Goal: Transaction & Acquisition: Purchase product/service

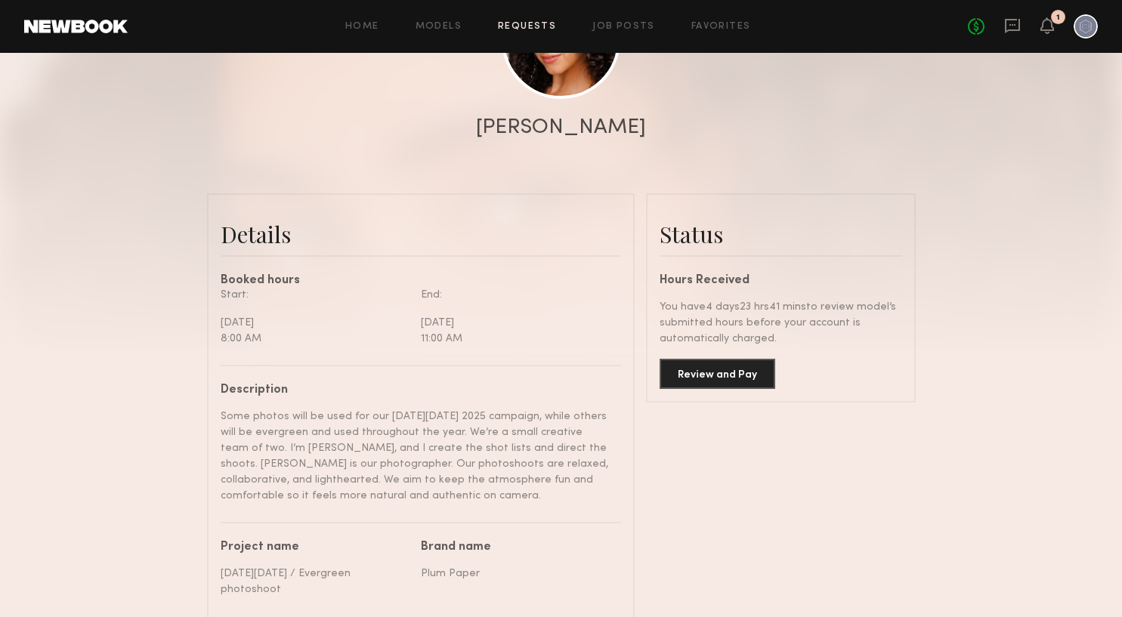
scroll to position [255, 0]
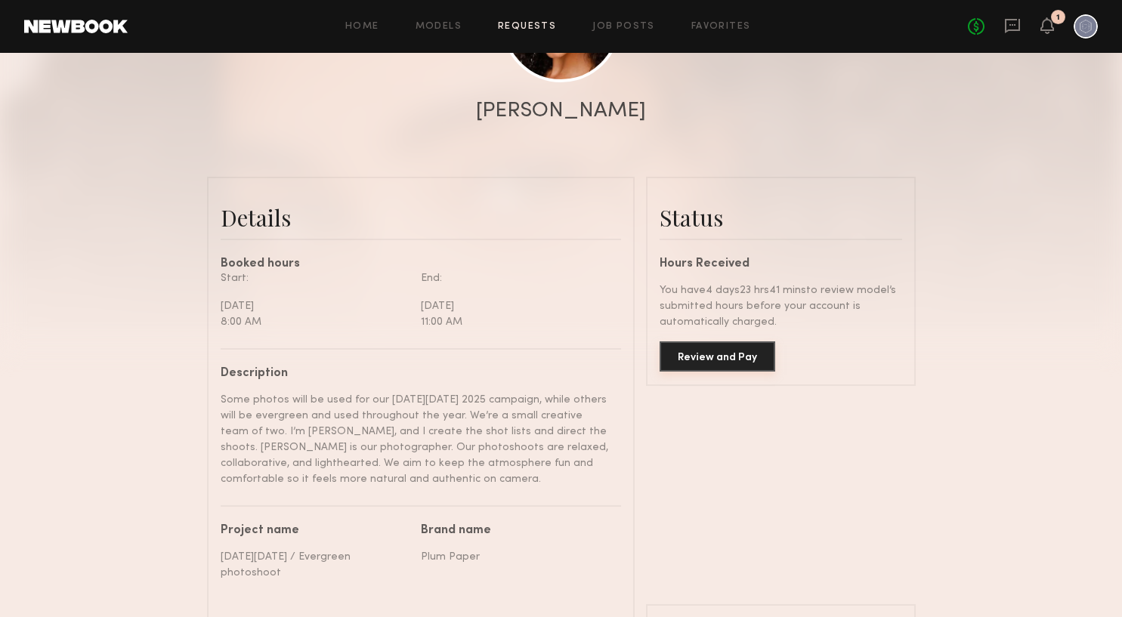
click at [716, 346] on button "Review and Pay" at bounding box center [718, 357] width 116 height 30
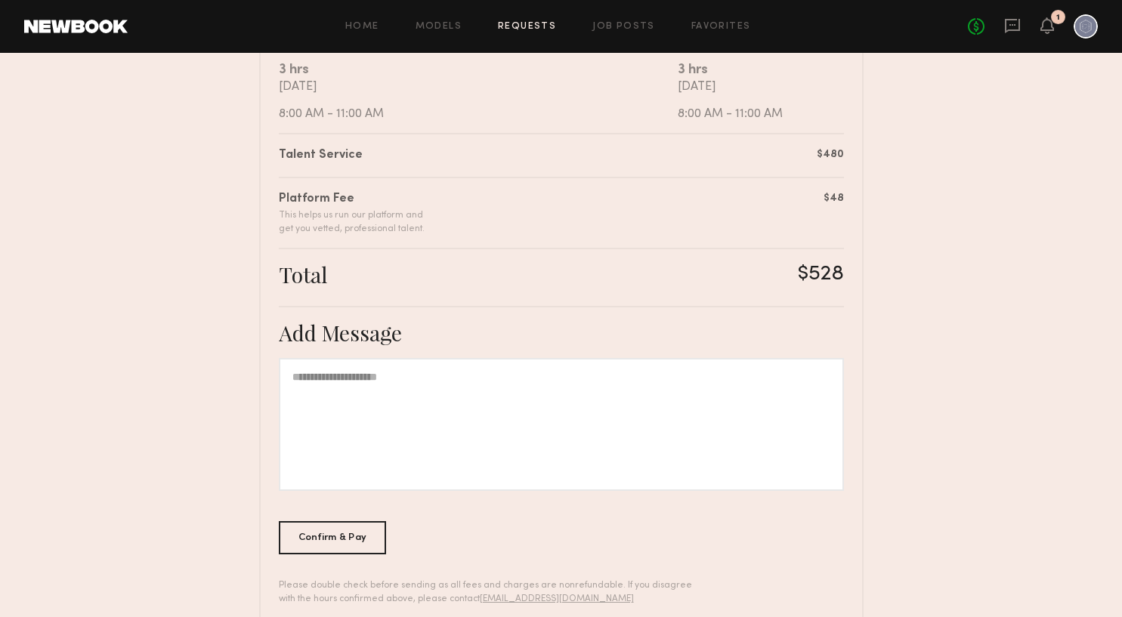
scroll to position [343, 0]
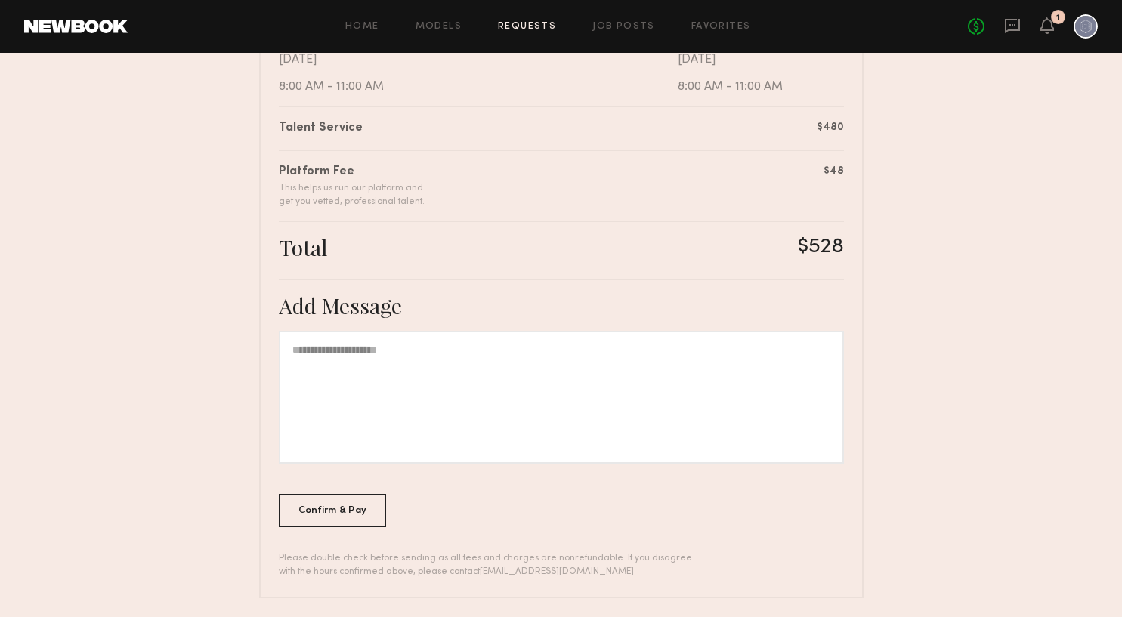
click at [647, 363] on div at bounding box center [561, 397] width 565 height 133
click at [331, 508] on div "Confirm & Pay" at bounding box center [333, 510] width 108 height 33
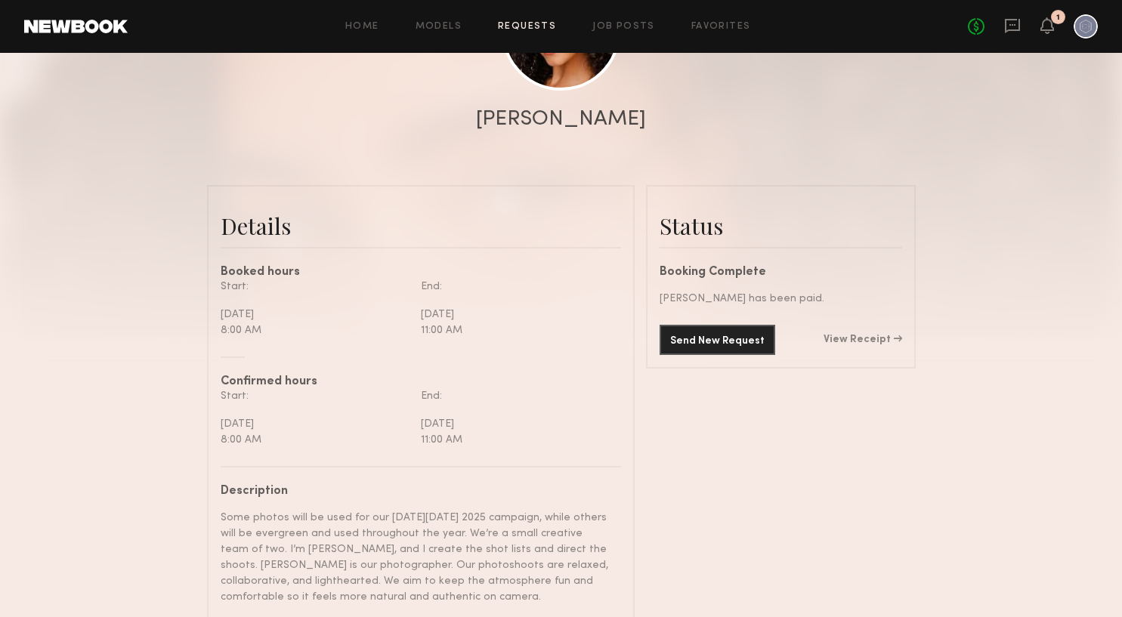
scroll to position [249, 0]
click at [866, 332] on div "Send New Request View Receipt" at bounding box center [781, 341] width 243 height 30
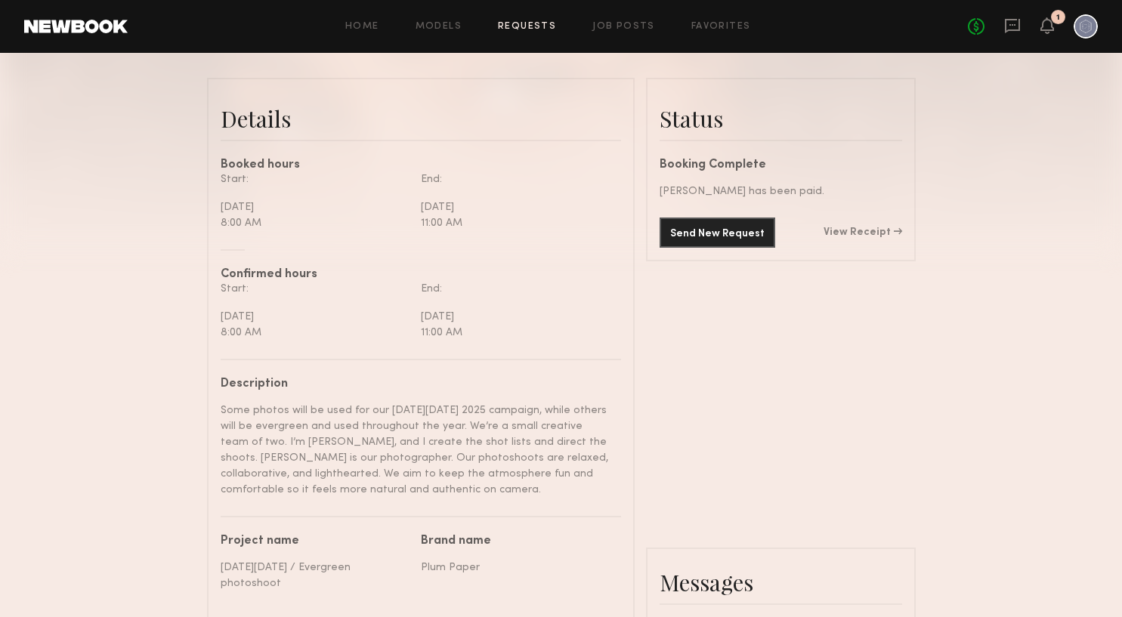
scroll to position [314, 0]
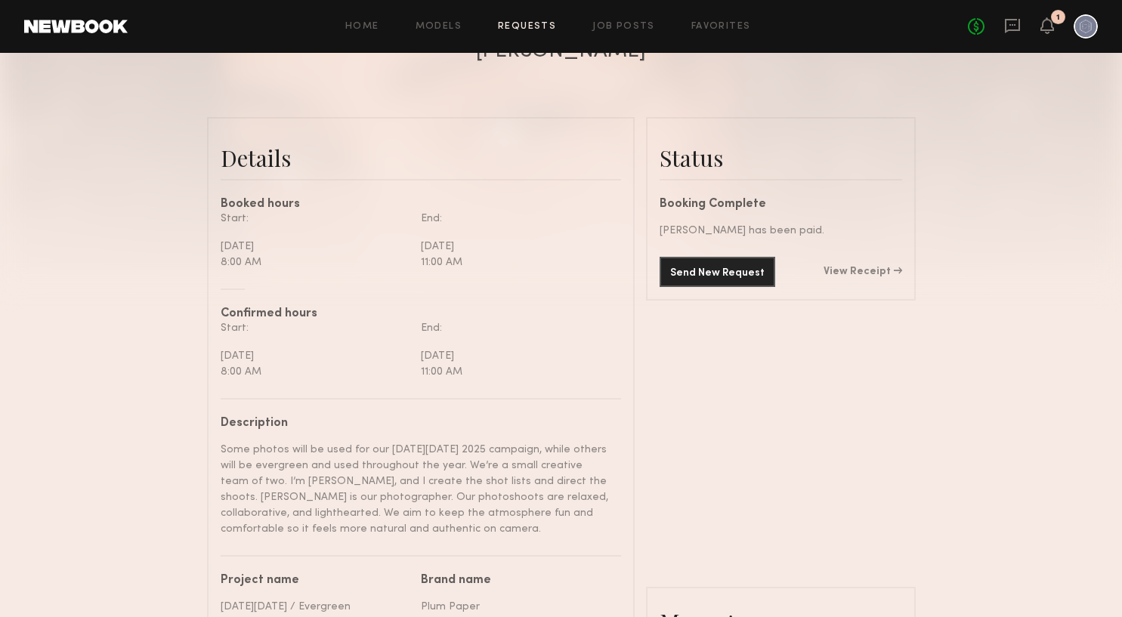
click at [853, 268] on link "View Receipt" at bounding box center [863, 272] width 79 height 11
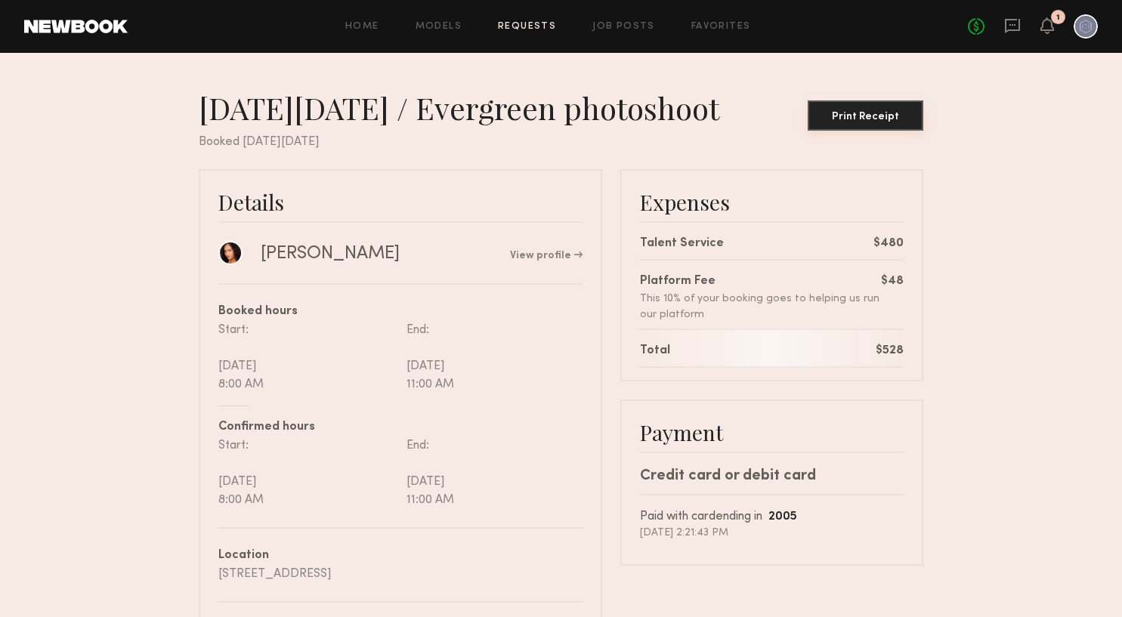
click at [877, 116] on div "Print Receipt" at bounding box center [866, 117] width 104 height 11
click at [1048, 23] on icon at bounding box center [1047, 25] width 12 height 11
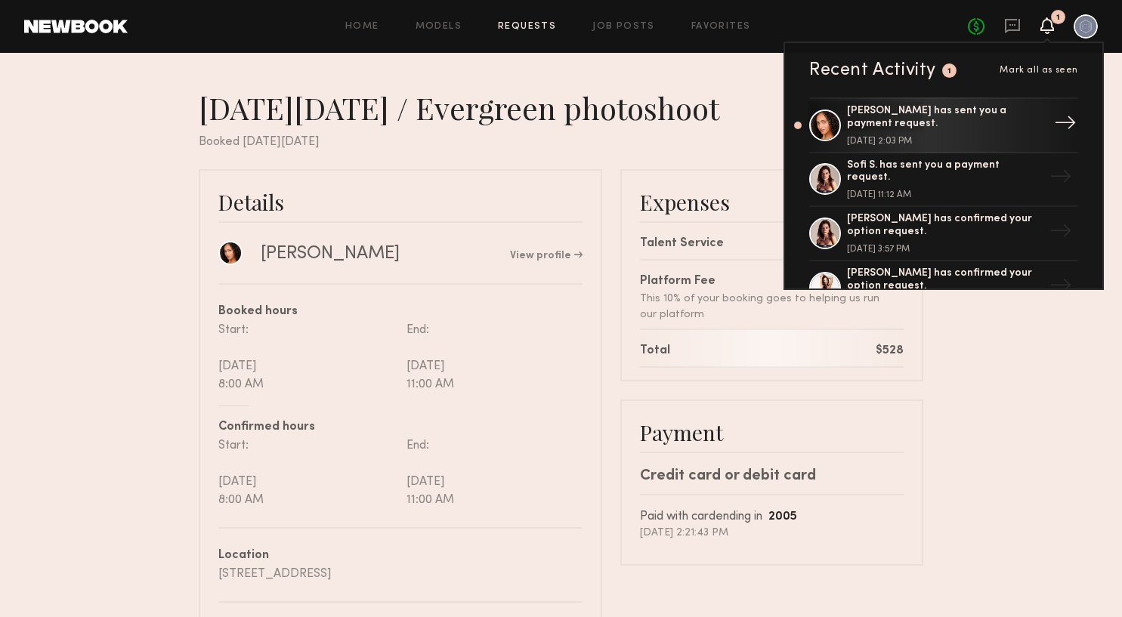
click at [990, 119] on div "[PERSON_NAME] has sent you a payment request." at bounding box center [945, 118] width 197 height 26
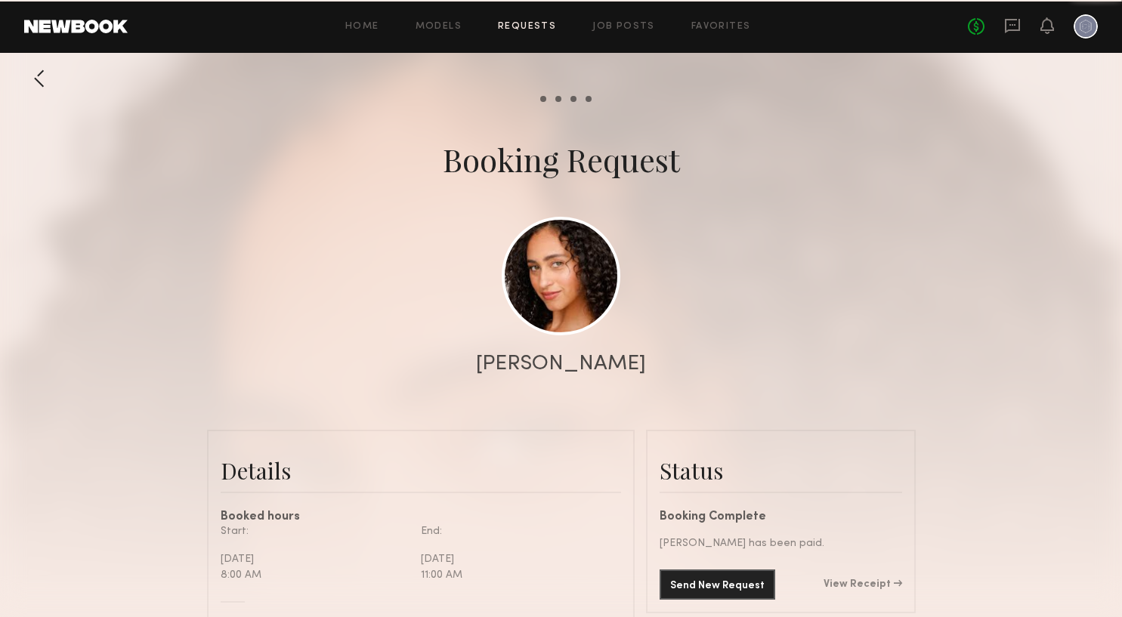
scroll to position [3097, 0]
